Goal: Use online tool/utility: Use online tool/utility

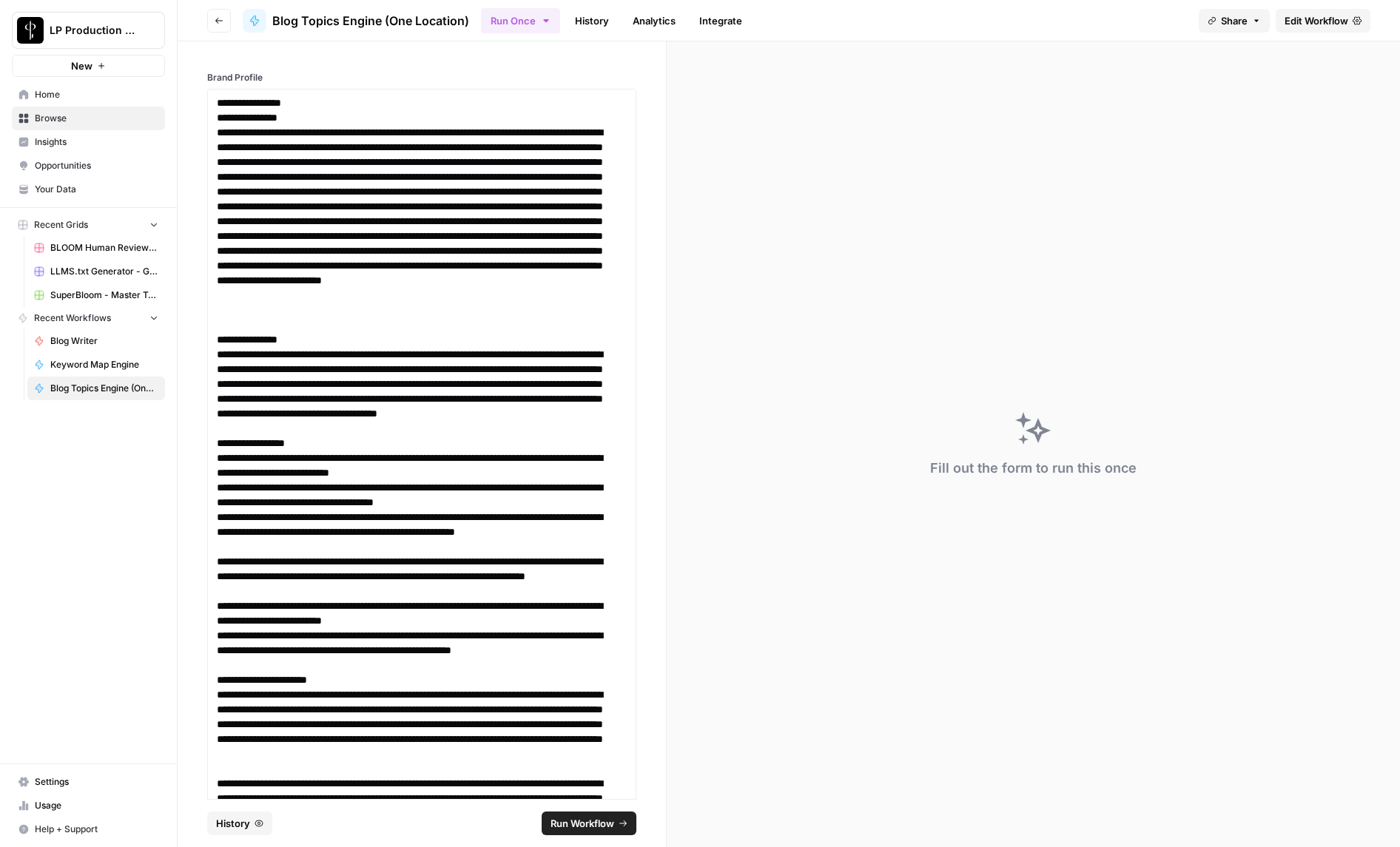
scroll to position [855, 0]
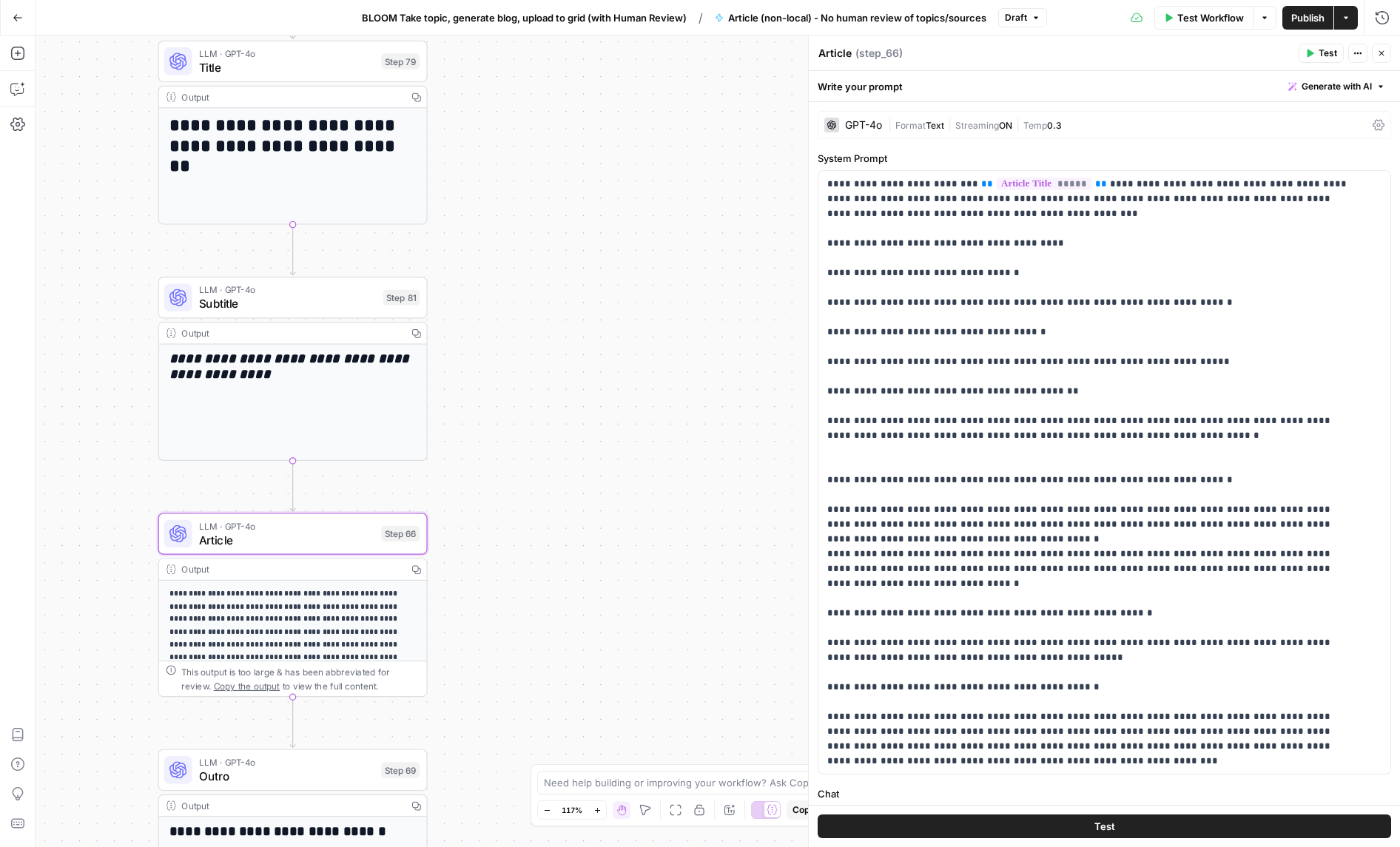
scroll to position [486, 0]
